Goal: Information Seeking & Learning: Learn about a topic

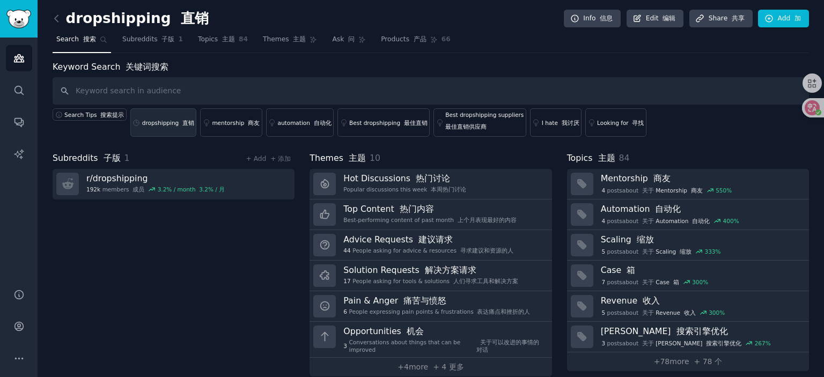
click at [161, 122] on div "dropshipping 直销" at bounding box center [168, 123] width 52 height 8
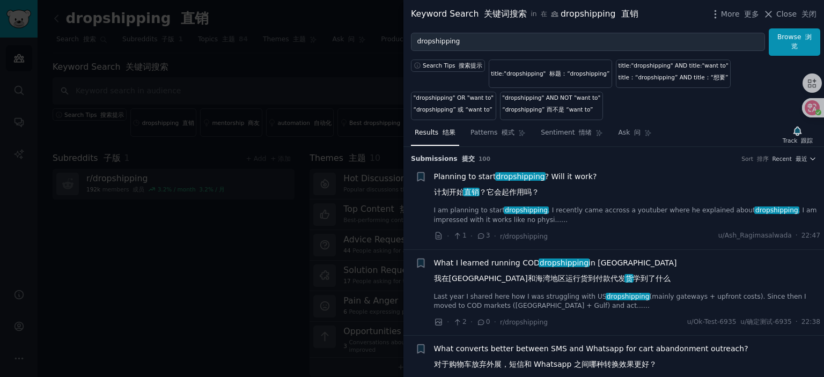
click at [549, 179] on span "Planning to start dropshipping ? Will it work? 计划开始 直销 ？它会起作用吗？" at bounding box center [515, 186] width 163 height 31
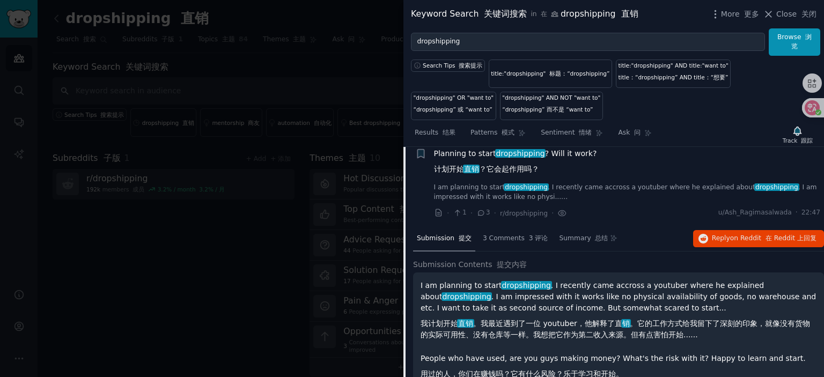
scroll to position [17, 0]
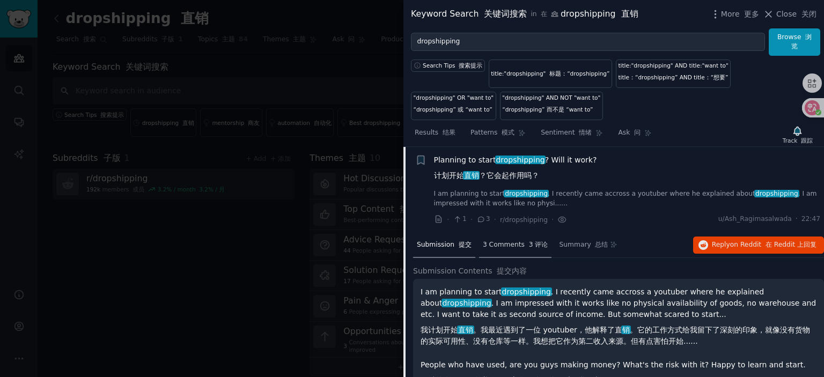
click at [511, 240] on span "3 Comments 3 评论" at bounding box center [515, 245] width 65 height 10
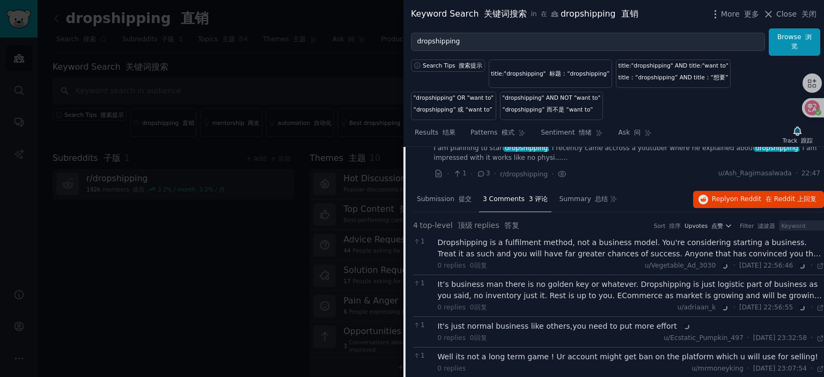
scroll to position [70, 0]
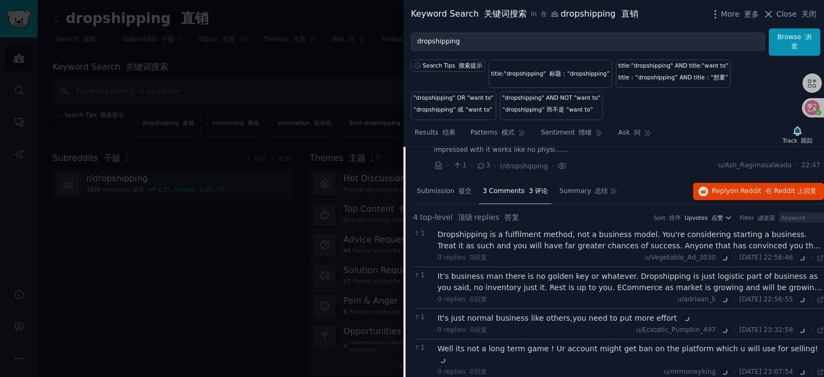
click at [556, 238] on div "Dropshipping is a fulfilment method, not a business model. You're considering s…" at bounding box center [631, 240] width 387 height 23
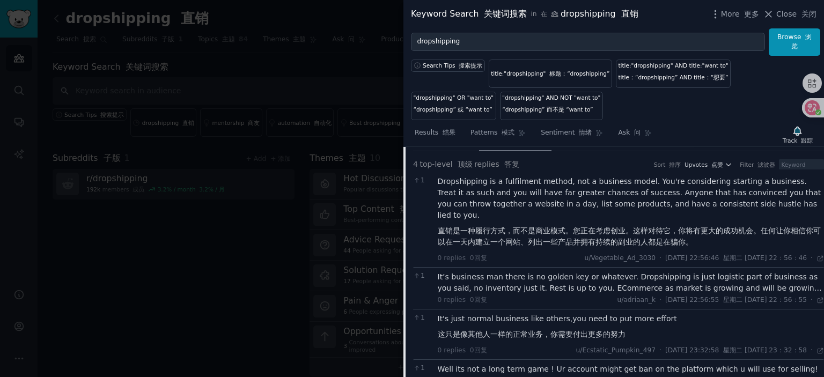
scroll to position [124, 0]
click at [528, 271] on div "It’s business man there is no golden key or whatever. Dropshipping is just logi…" at bounding box center [631, 282] width 387 height 23
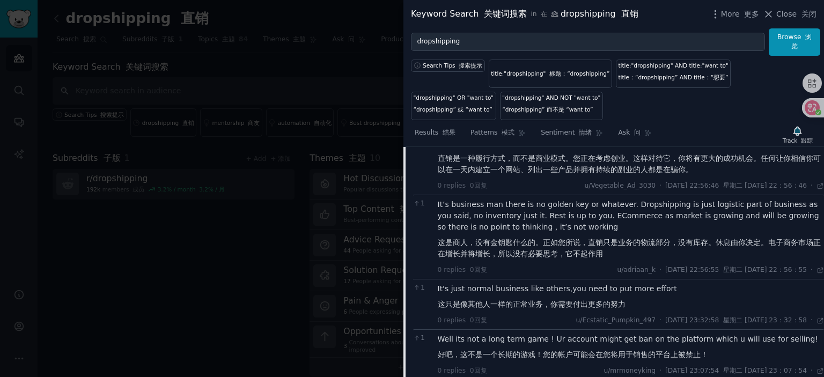
scroll to position [178, 0]
